Goal: Task Accomplishment & Management: Manage account settings

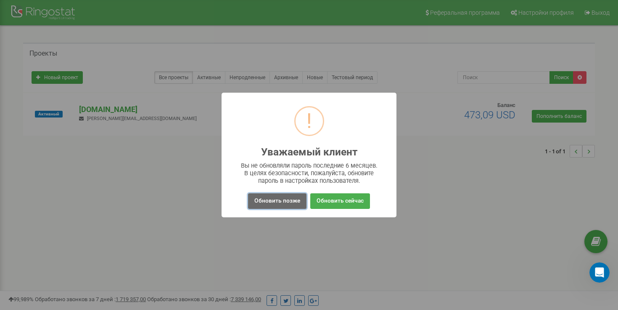
click at [291, 203] on button "Обновить позже" at bounding box center [277, 201] width 58 height 16
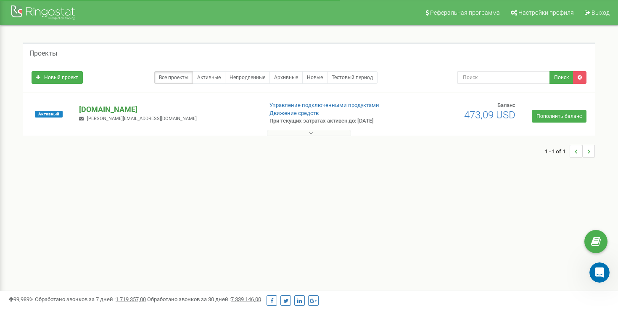
click at [98, 109] on p "[DOMAIN_NAME]" at bounding box center [167, 109] width 177 height 11
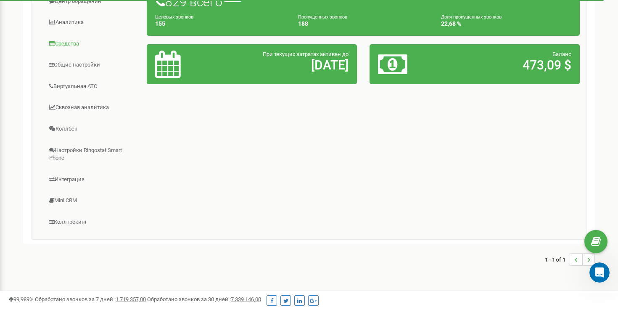
scroll to position [175, 0]
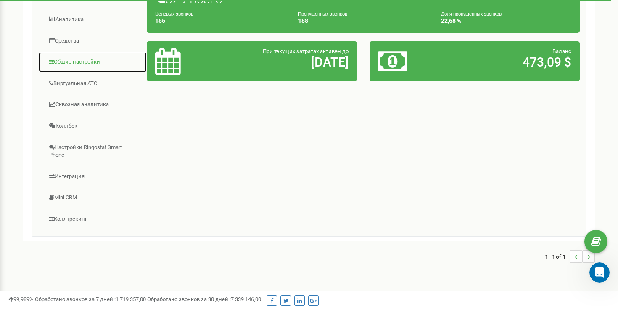
click at [82, 62] on link "Общие настройки" at bounding box center [92, 62] width 109 height 21
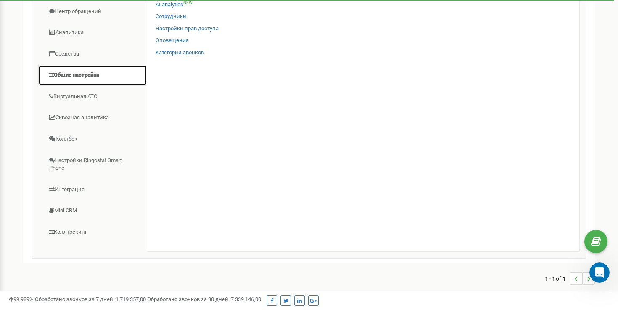
scroll to position [161, 0]
click at [181, 12] on div "AI analytics NEW" at bounding box center [364, 8] width 416 height 12
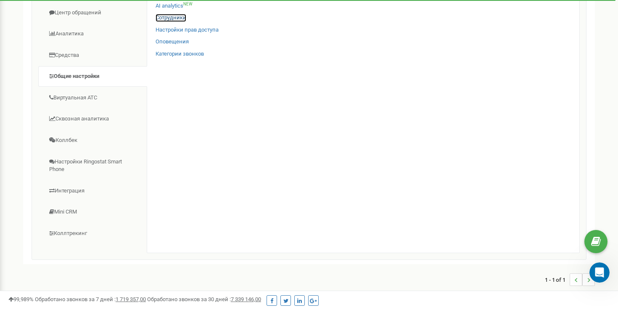
click at [180, 17] on link "Сотрудники" at bounding box center [171, 18] width 31 height 8
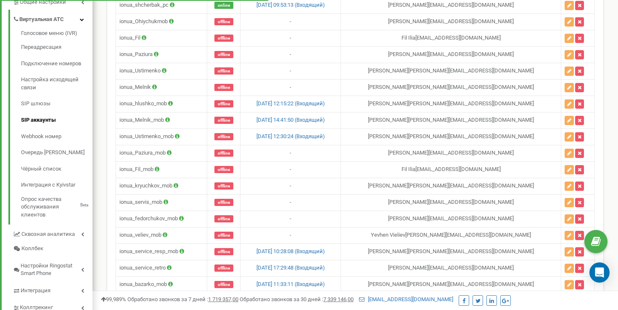
scroll to position [316, 0]
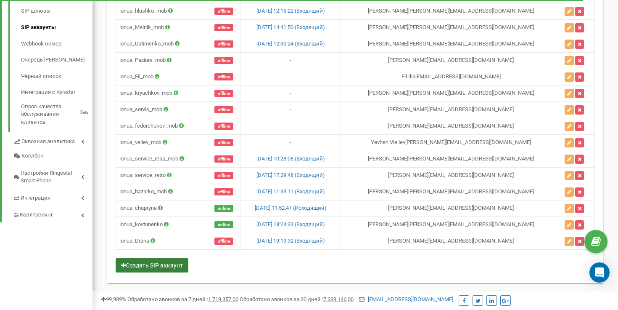
click at [154, 264] on button "Создать SIP аккаунт" at bounding box center [152, 265] width 73 height 14
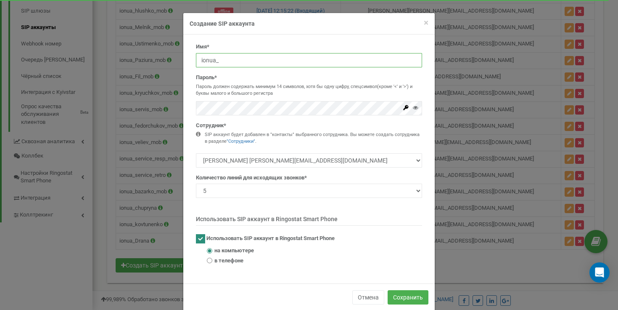
click at [249, 56] on input "ionua_" at bounding box center [309, 60] width 226 height 14
paste input "[EMAIL_ADDRESS][PERSON_NAME][DOMAIN_NAME]"
click at [231, 61] on input "[EMAIL_ADDRESS][PERSON_NAME][DOMAIN_NAME]" at bounding box center [309, 60] width 226 height 14
click at [235, 61] on input "[EMAIL_ADDRESS][PERSON_NAME][DOMAIN_NAME]" at bounding box center [309, 60] width 226 height 14
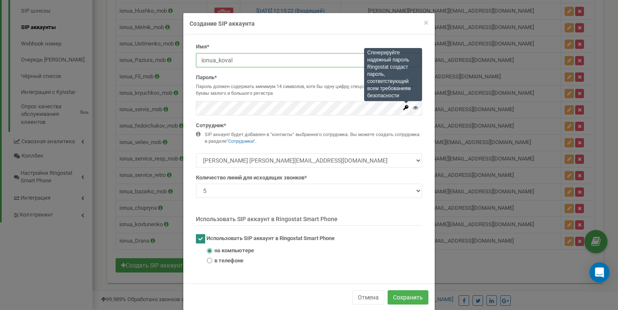
type input "ionua_koval"
click at [406, 108] on icon at bounding box center [406, 107] width 5 height 5
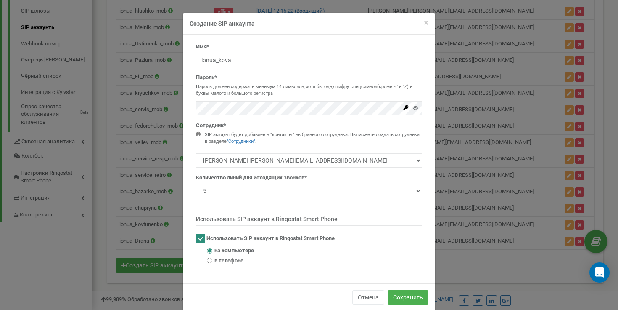
click at [241, 61] on input "ionua_koval" at bounding box center [309, 60] width 226 height 14
click at [371, 159] on select "[PERSON_NAME] [PERSON_NAME][EMAIL_ADDRESS][DOMAIN_NAME] [PERSON_NAME] [PERSON_N…" at bounding box center [309, 160] width 226 height 14
select select "484376"
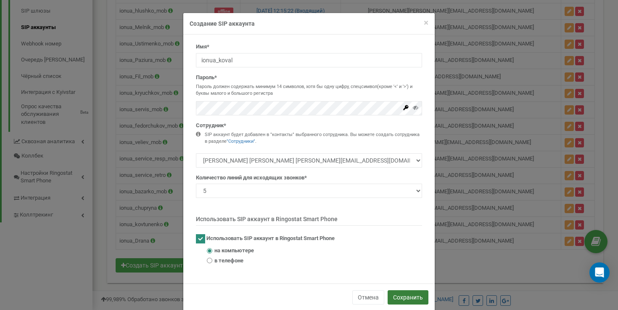
click at [412, 296] on button "Сохранить" at bounding box center [408, 297] width 41 height 14
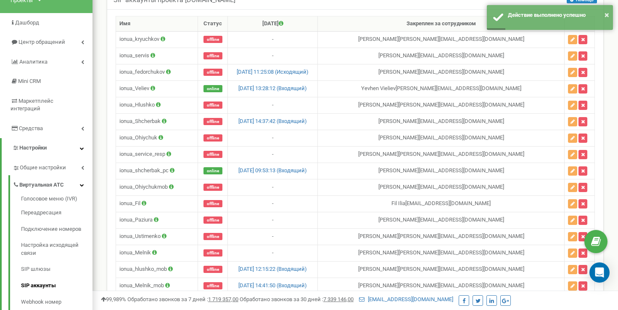
scroll to position [0, 0]
